Goal: Task Accomplishment & Management: Manage account settings

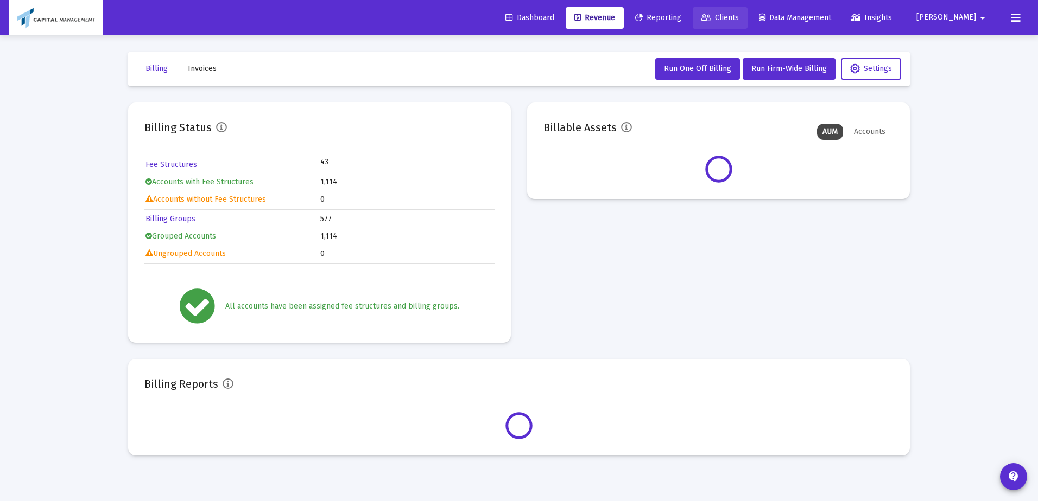
click at [739, 15] on span "Clients" at bounding box center [719, 17] width 37 height 9
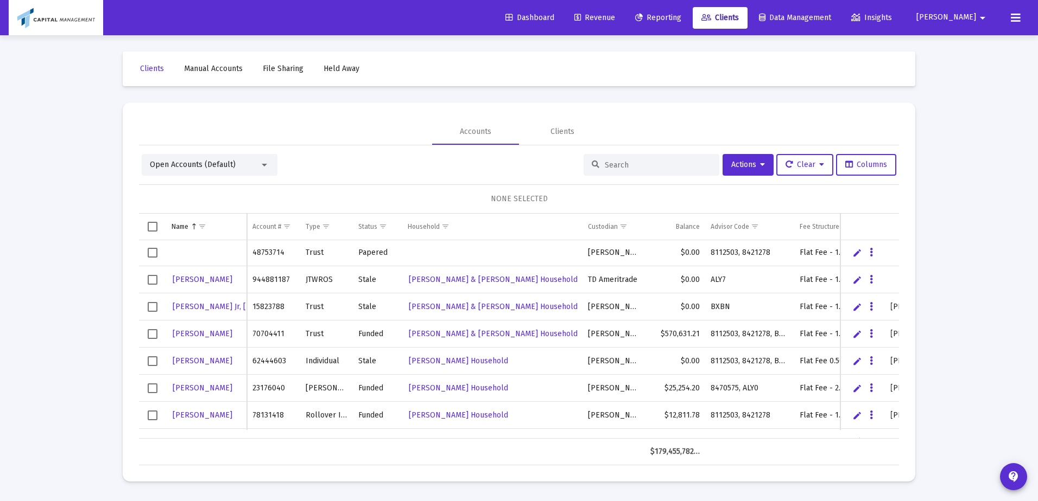
click at [608, 142] on div "Accounts Clients" at bounding box center [519, 132] width 760 height 26
click at [596, 163] on div at bounding box center [651, 165] width 136 height 22
click at [624, 170] on div at bounding box center [651, 165] width 136 height 22
click at [627, 167] on input at bounding box center [658, 165] width 106 height 9
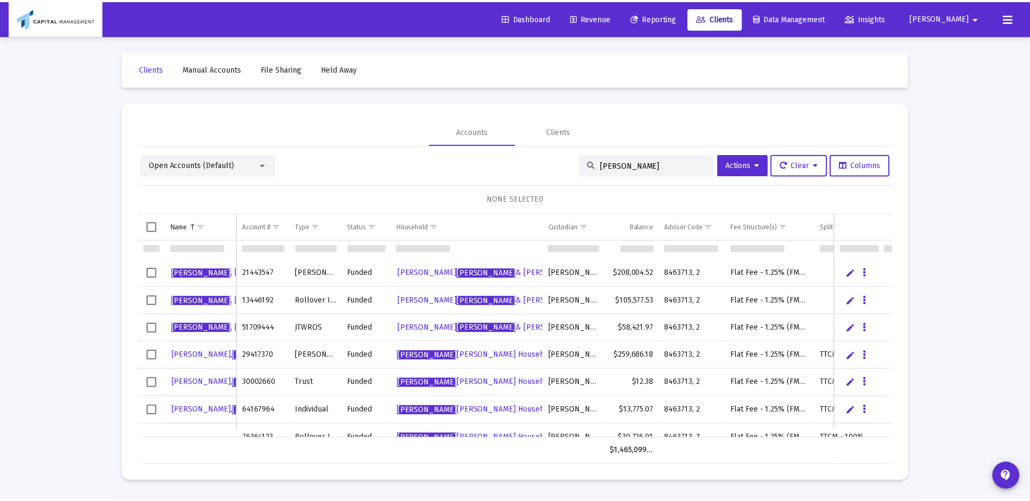
scroll to position [168, 0]
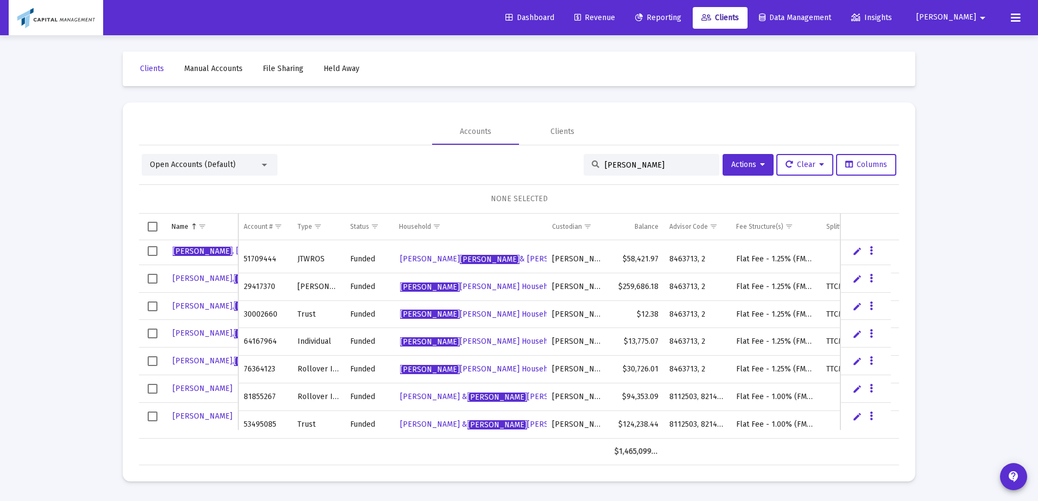
type input "[PERSON_NAME]"
click at [196, 302] on span "[PERSON_NAME]" at bounding box center [233, 306] width 121 height 9
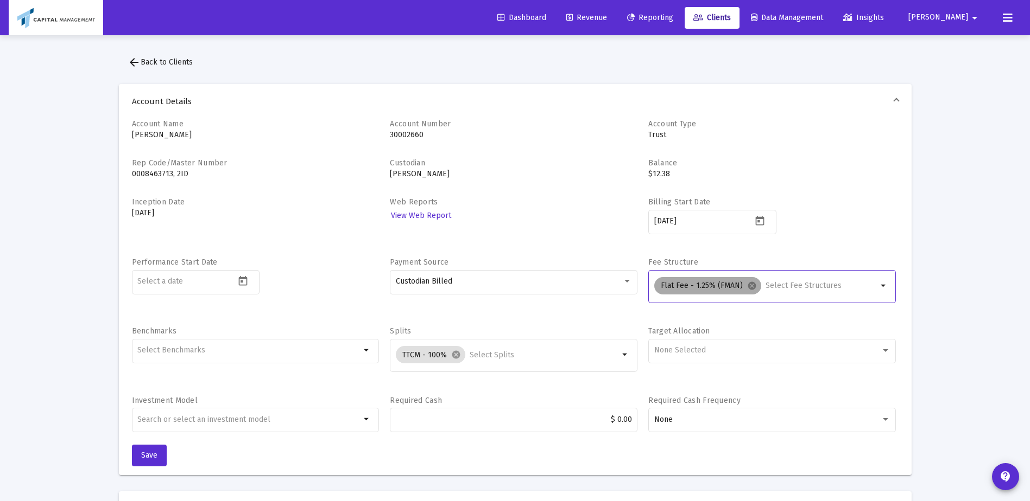
click at [733, 284] on mat-chip "Flat Fee - 1.25% (FMAN) cancel" at bounding box center [707, 285] width 107 height 17
click at [748, 282] on mat-icon "cancel" at bounding box center [752, 286] width 10 height 10
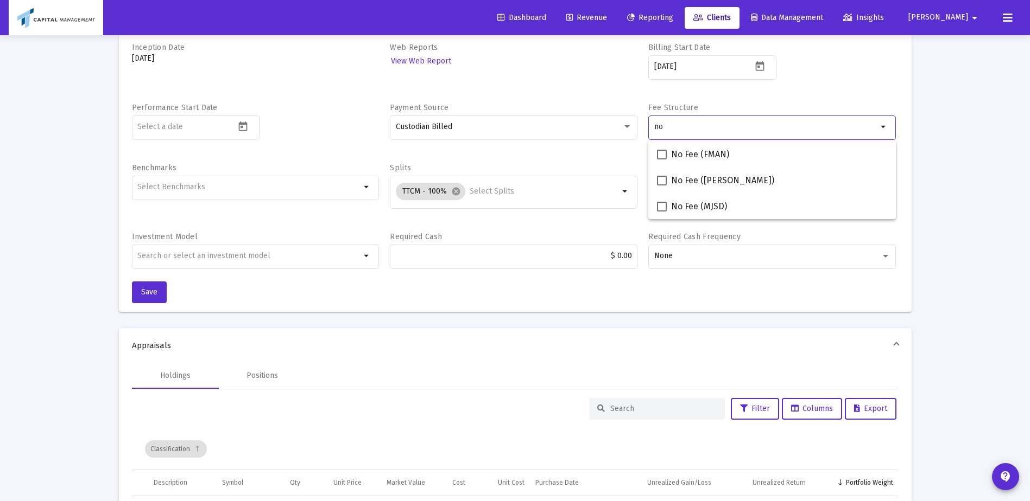
scroll to position [154, 0]
type input "no"
click at [663, 152] on span at bounding box center [662, 155] width 10 height 10
click at [662, 160] on input "No Fee (FMAN)" at bounding box center [661, 160] width 1 height 1
checkbox input "true"
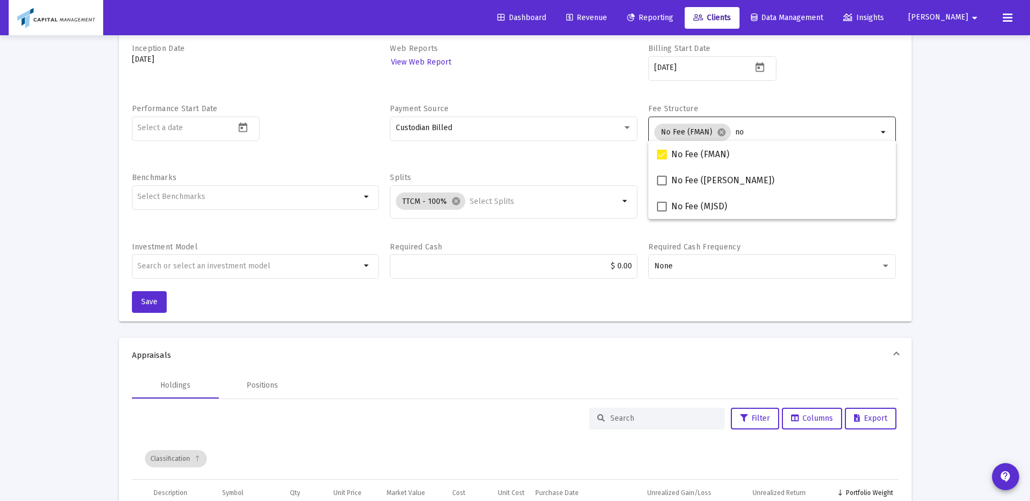
click at [393, 308] on div "Account Name [PERSON_NAME] Trust Account Number 30002660 Account Type Trust Rep…" at bounding box center [515, 143] width 792 height 357
click at [142, 297] on span "Save" at bounding box center [149, 301] width 16 height 9
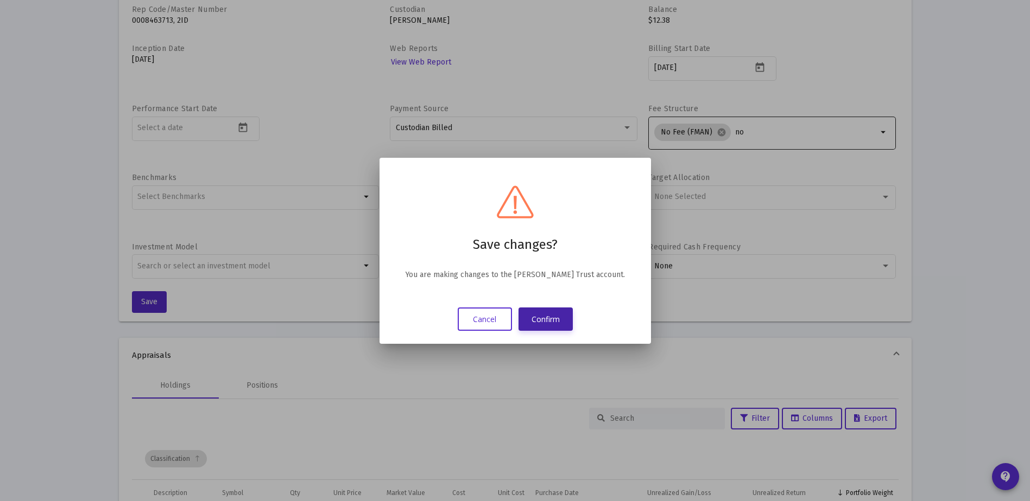
click at [553, 315] on button "Confirm" at bounding box center [545, 319] width 54 height 23
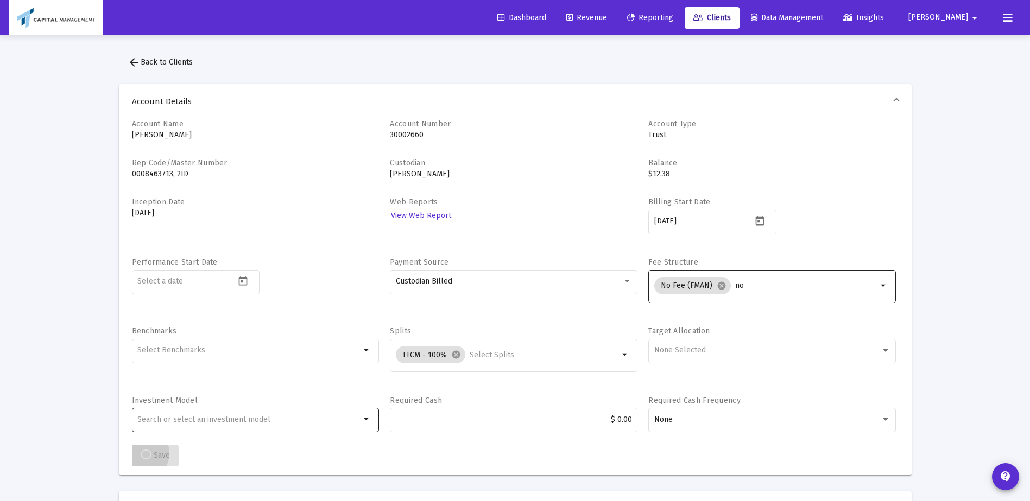
scroll to position [154, 0]
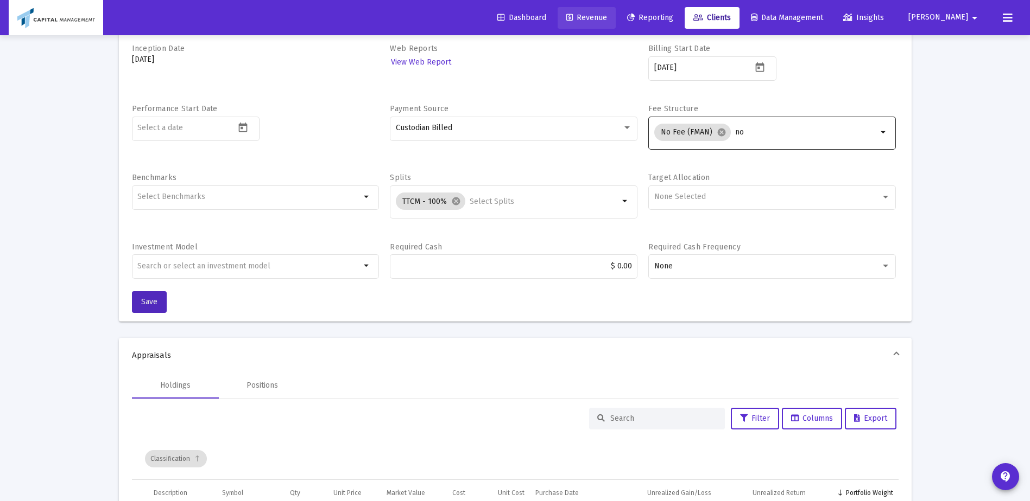
click at [607, 22] on span "Revenue" at bounding box center [586, 17] width 41 height 9
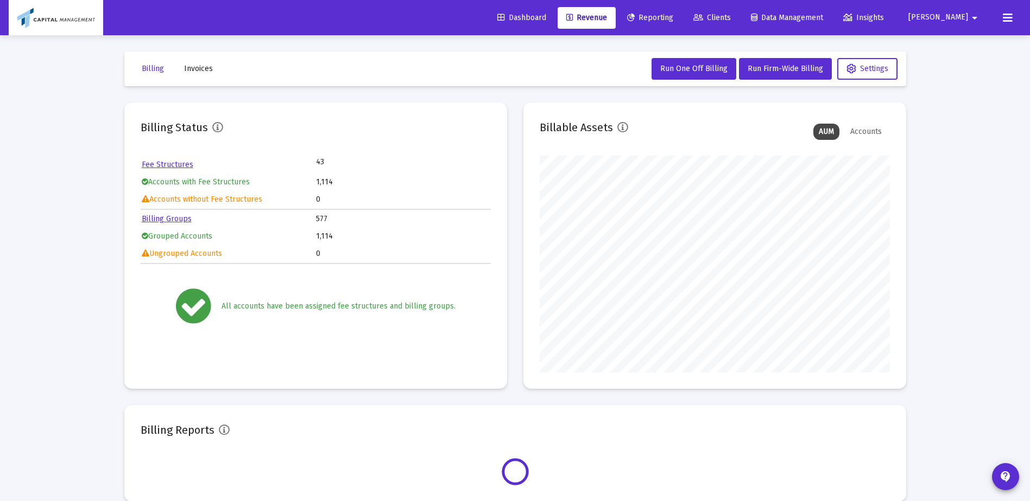
scroll to position [217, 350]
